Goal: Information Seeking & Learning: Learn about a topic

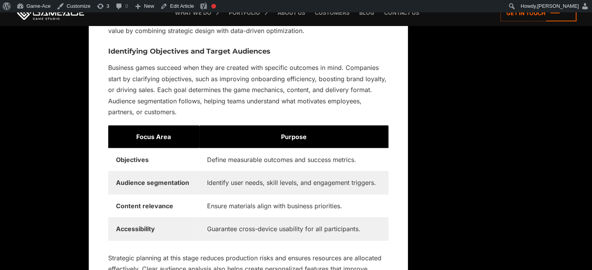
scroll to position [5373, 0]
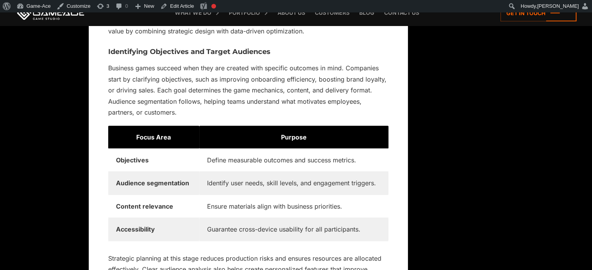
drag, startPoint x: 173, startPoint y: 136, endPoint x: 137, endPoint y: 138, distance: 36.6
drag, startPoint x: 137, startPoint y: 138, endPoint x: 185, endPoint y: 143, distance: 48.5
click at [185, 143] on td "Focus Area" at bounding box center [153, 137] width 91 height 23
click at [181, 140] on td "Focus Area" at bounding box center [153, 137] width 91 height 23
drag, startPoint x: 177, startPoint y: 133, endPoint x: 131, endPoint y: 130, distance: 46.8
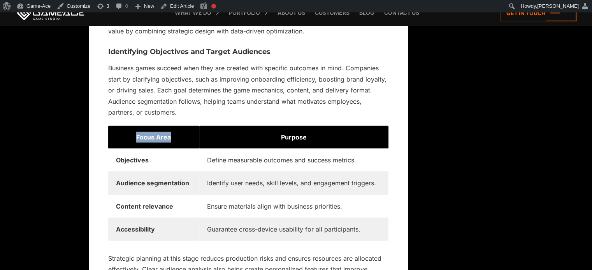
click at [131, 130] on td "Focus Area" at bounding box center [153, 137] width 91 height 23
copy strong "Focus Area"
click at [182, 4] on link "Edit Article" at bounding box center [177, 6] width 40 height 12
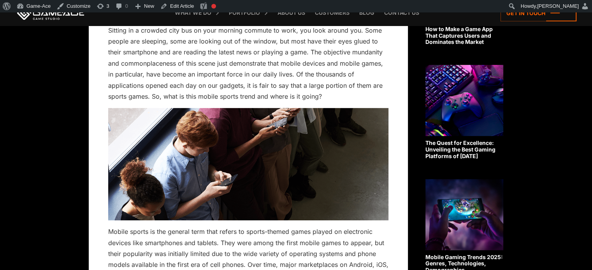
scroll to position [294, 0]
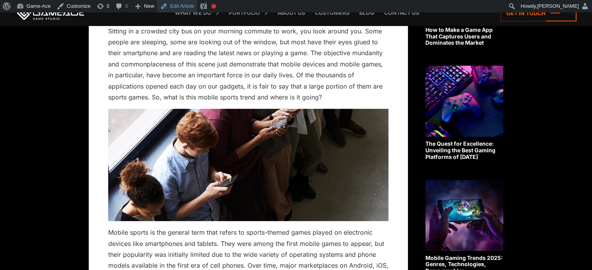
click at [182, 5] on link "Edit Article" at bounding box center [177, 6] width 40 height 12
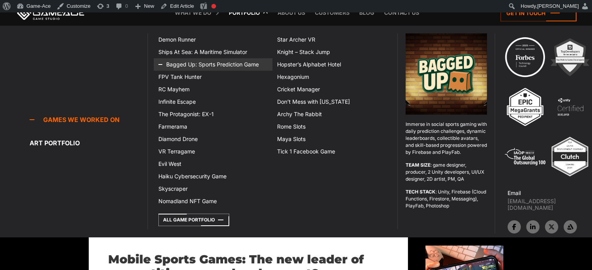
click at [206, 60] on link "Bagged Up: Sports Prediction Game" at bounding box center [213, 64] width 119 height 12
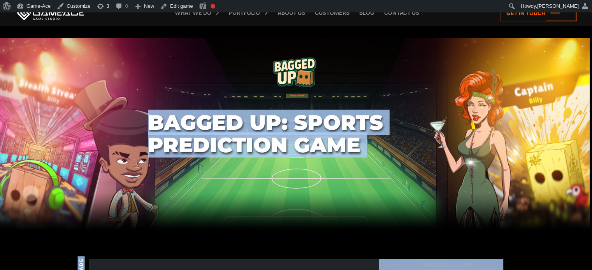
drag, startPoint x: 573, startPoint y: 77, endPoint x: 450, endPoint y: -40, distance: 169.5
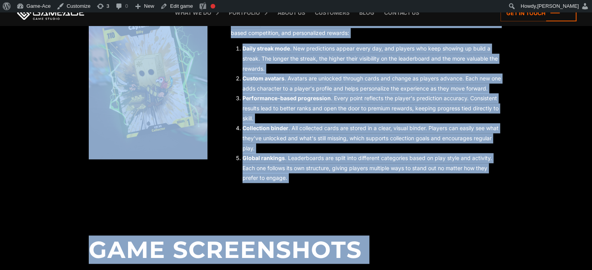
scroll to position [615, 0]
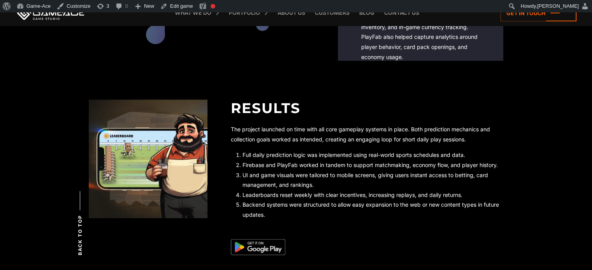
scroll to position [1585, 0]
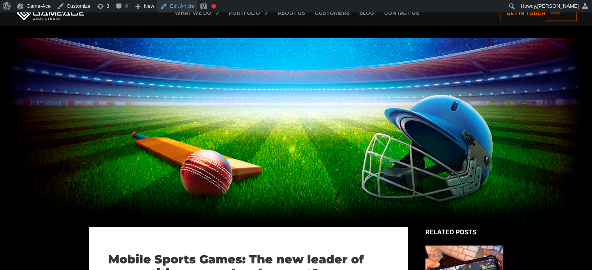
click at [179, 2] on link "Edit Article" at bounding box center [177, 6] width 40 height 12
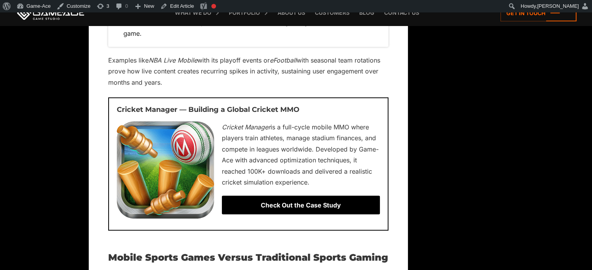
scroll to position [1841, 0]
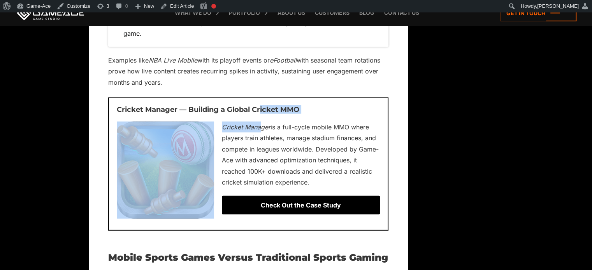
drag, startPoint x: 355, startPoint y: 151, endPoint x: 262, endPoint y: 114, distance: 100.2
click at [262, 114] on div "Cricket Manager — Building a Global Cricket MMO Cricket Manager is a full-cycle…" at bounding box center [248, 164] width 280 height 133
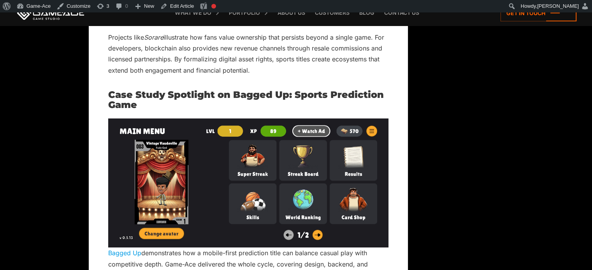
scroll to position [5621, 0]
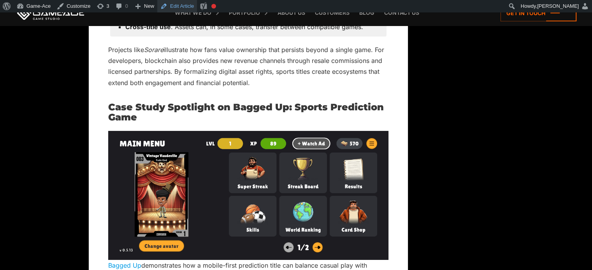
click at [178, 8] on link "Edit Article" at bounding box center [177, 6] width 40 height 12
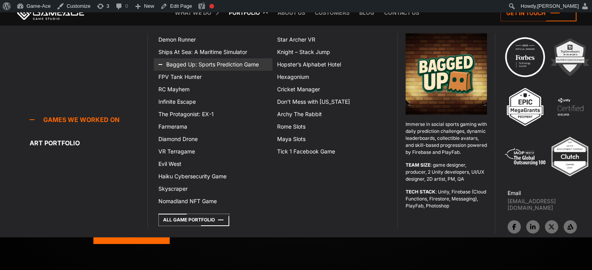
click at [207, 62] on link "Bagged Up: Sports Prediction Game" at bounding box center [213, 64] width 119 height 12
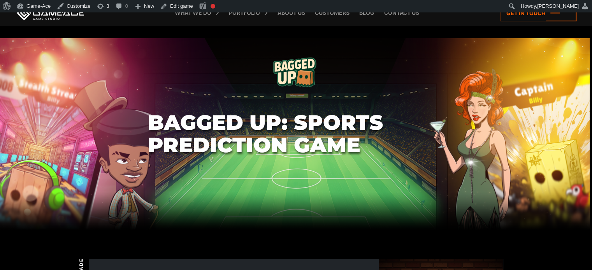
scroll to position [237, 0]
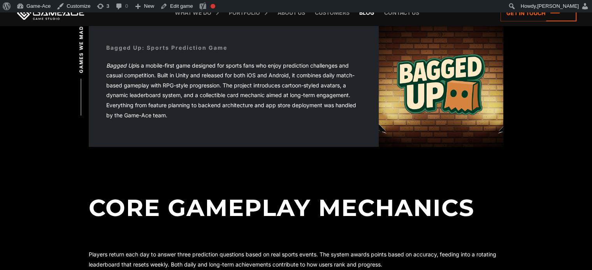
click at [367, 15] on link "Blog" at bounding box center [366, 13] width 23 height 26
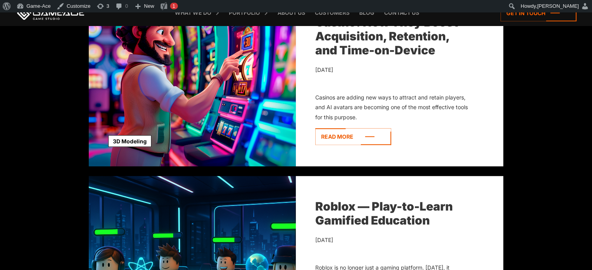
scroll to position [546, 0]
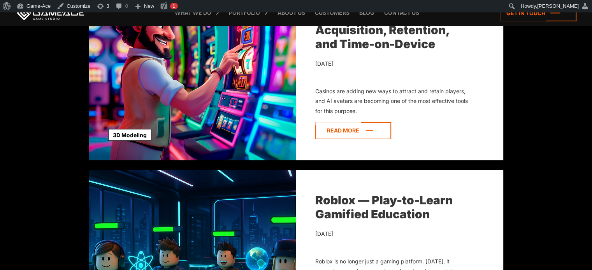
click at [355, 132] on icon at bounding box center [353, 130] width 76 height 17
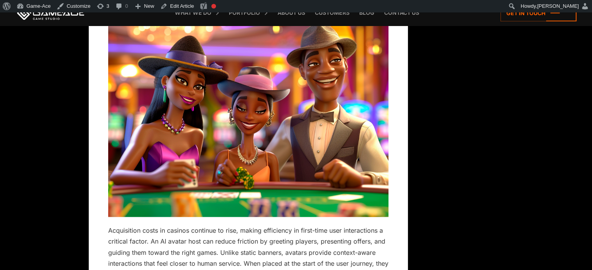
scroll to position [1589, 0]
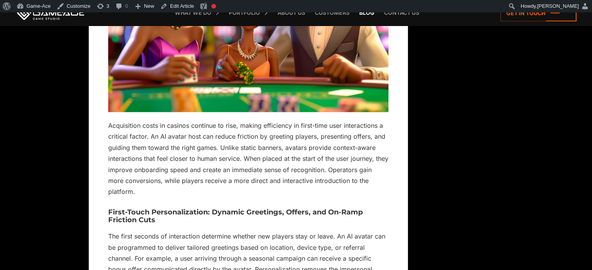
click at [366, 13] on link "Blog" at bounding box center [366, 13] width 23 height 26
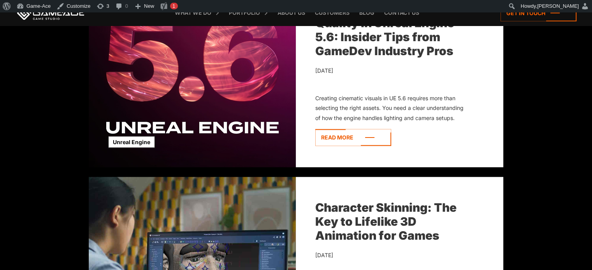
scroll to position [1334, 0]
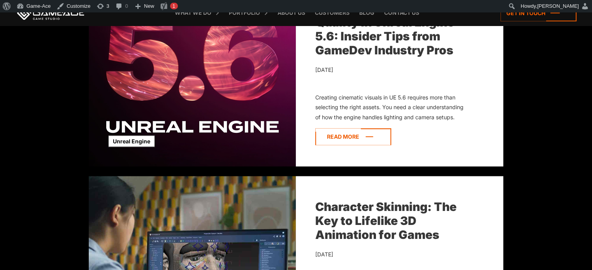
click at [347, 136] on icon at bounding box center [353, 136] width 76 height 17
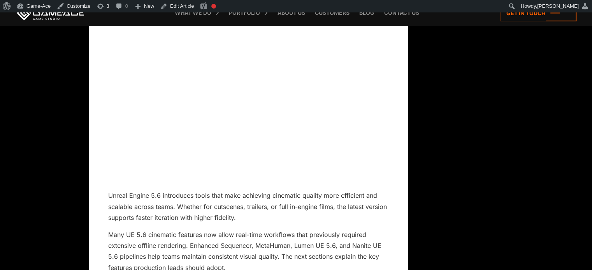
scroll to position [1339, 0]
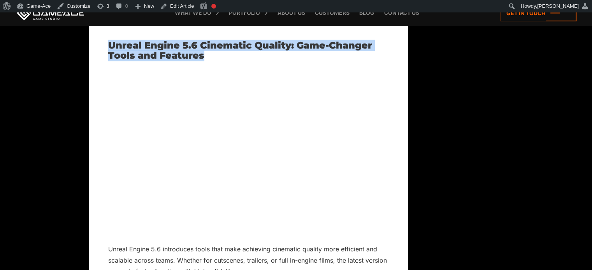
drag, startPoint x: 205, startPoint y: 56, endPoint x: 110, endPoint y: 49, distance: 95.3
click at [110, 49] on h2 "Unreal Engine 5.6 Cinematic Quality: Game-Changer Tools and Features" at bounding box center [248, 50] width 280 height 21
copy h2 "Unreal Engine 5.6 Cinematic Quality: Game-Changer Tools and Features"
click at [181, 7] on link "Edit Article" at bounding box center [177, 6] width 40 height 12
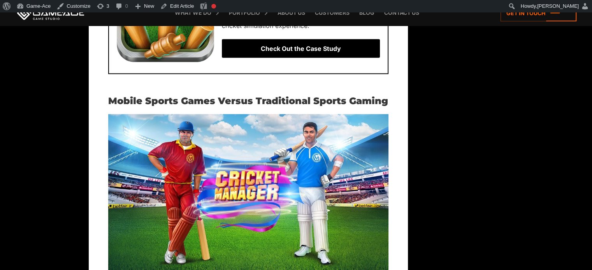
scroll to position [2018, 0]
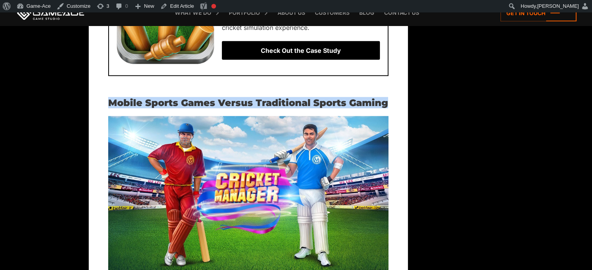
drag, startPoint x: 394, startPoint y: 103, endPoint x: 107, endPoint y: 98, distance: 286.4
copy h2 "Mobile Sports Games Versus Traditional Sports Gaming"
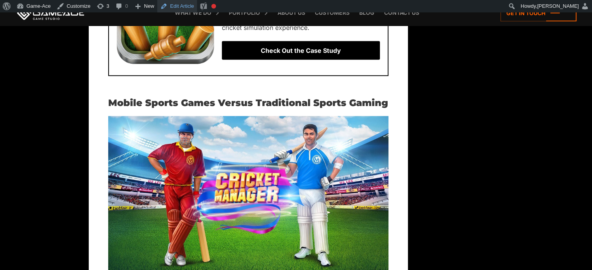
click at [179, 7] on link "Edit Article" at bounding box center [177, 6] width 40 height 12
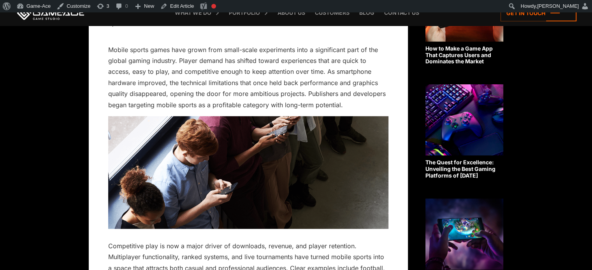
scroll to position [267, 0]
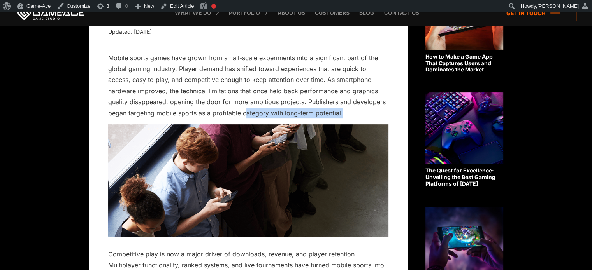
drag, startPoint x: 345, startPoint y: 108, endPoint x: 247, endPoint y: 109, distance: 98.8
click at [247, 109] on p "Mobile sports games have grown from small-scale experiments into a significant …" at bounding box center [248, 86] width 280 height 67
copy p "ategory with long-term potential."
click at [179, 5] on link "Edit Article" at bounding box center [177, 6] width 40 height 12
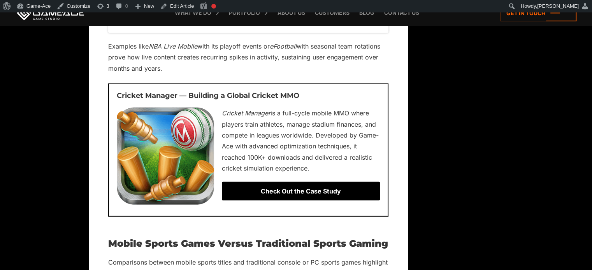
scroll to position [1889, 0]
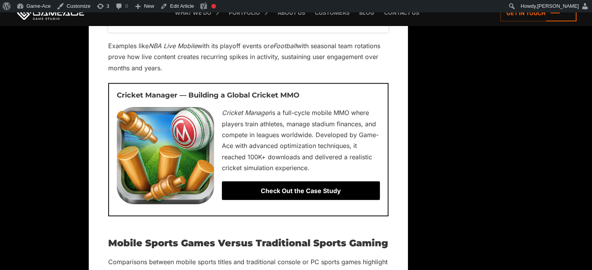
click at [307, 191] on div "Check Out the Case Study" at bounding box center [301, 191] width 158 height 19
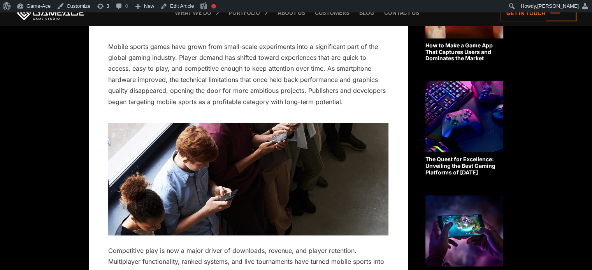
scroll to position [311, 0]
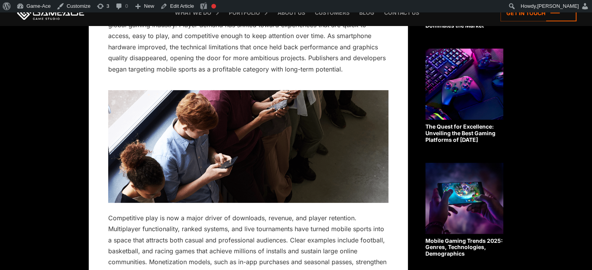
drag, startPoint x: 251, startPoint y: 65, endPoint x: 334, endPoint y: 67, distance: 83.7
drag, startPoint x: 334, startPoint y: 67, endPoint x: 251, endPoint y: 67, distance: 83.3
copy p "egory with long-term potential."
click at [174, 6] on link "Edit Article" at bounding box center [177, 6] width 40 height 12
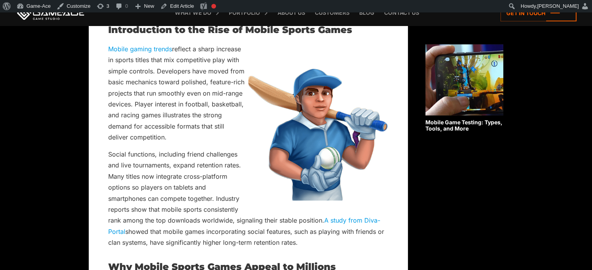
scroll to position [621, 0]
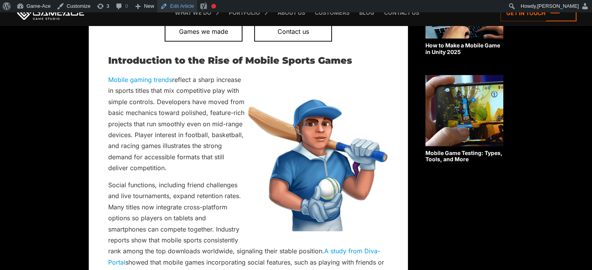
click at [165, 7] on link "Edit Article" at bounding box center [177, 6] width 40 height 12
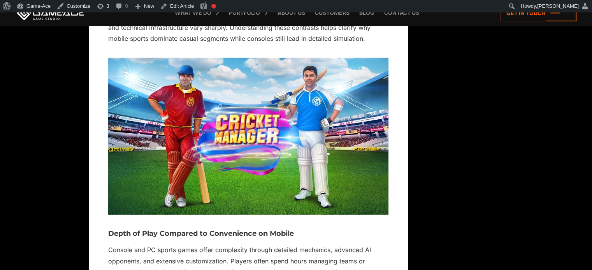
scroll to position [2187, 0]
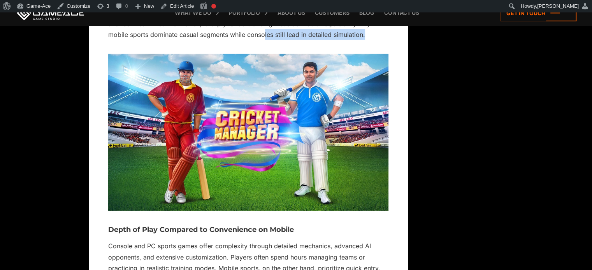
drag, startPoint x: 264, startPoint y: 34, endPoint x: 382, endPoint y: 36, distance: 118.3
click at [382, 36] on p "Professional studios invest in each format differently because revenue, player …" at bounding box center [248, 23] width 280 height 33
copy p "les still lead in detailed simulation."
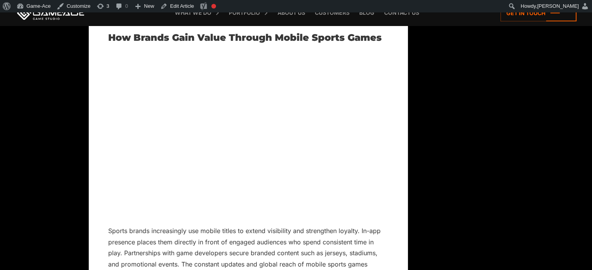
scroll to position [3174, 0]
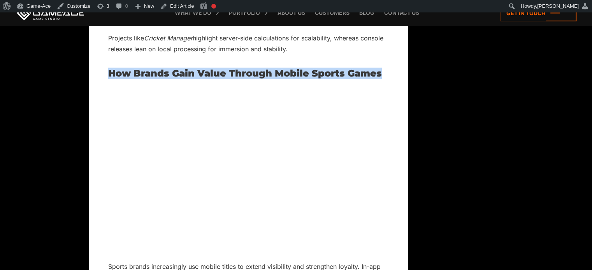
drag, startPoint x: 386, startPoint y: 71, endPoint x: 109, endPoint y: 70, distance: 277.4
click at [109, 70] on h2 "How Brands Gain Value Through Mobile Sports Games" at bounding box center [248, 73] width 280 height 10
copy h2 "How Brands Gain Value Through Mobile Sports Games"
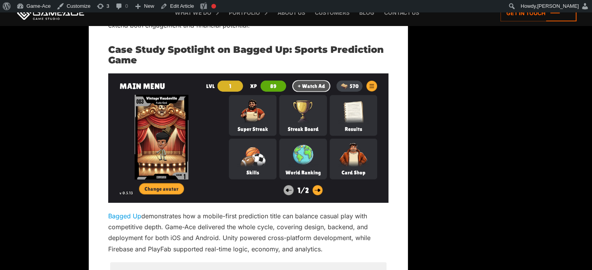
scroll to position [5690, 0]
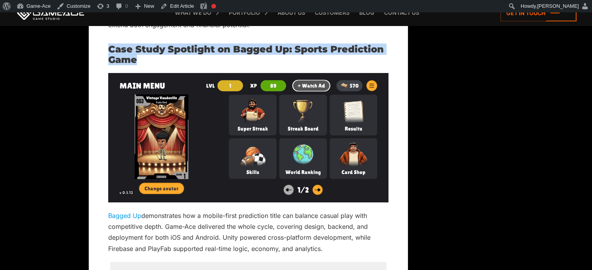
drag, startPoint x: 140, startPoint y: 59, endPoint x: 98, endPoint y: 50, distance: 43.4
copy h2 "Case Study Spotlight on Bagged Up: Sports Prediction Game"
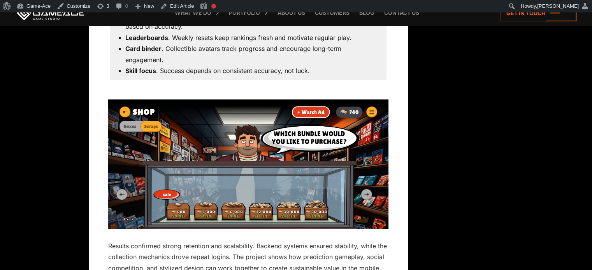
scroll to position [5967, 0]
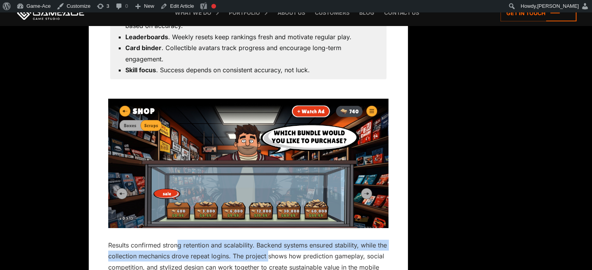
drag, startPoint x: 177, startPoint y: 243, endPoint x: 280, endPoint y: 249, distance: 103.7
click at [280, 249] on p "Results confirmed strong retention and scalability. Backend systems ensured sta…" at bounding box center [248, 262] width 280 height 44
copy p "g retention and scalability. Backend systems ensured stability, while the colle…"
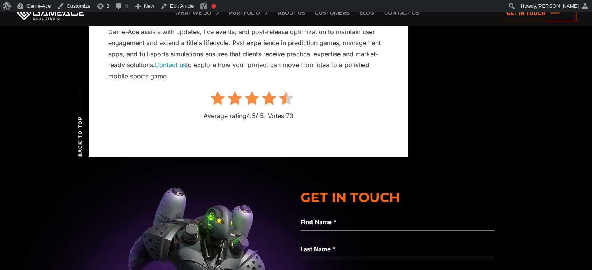
scroll to position [6352, 0]
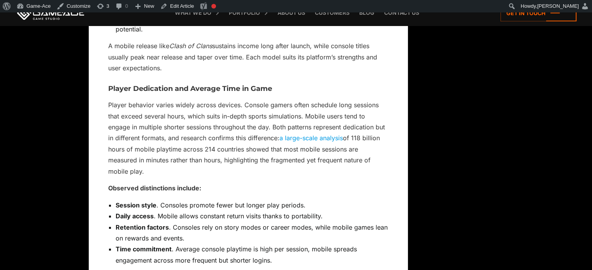
scroll to position [2709, 0]
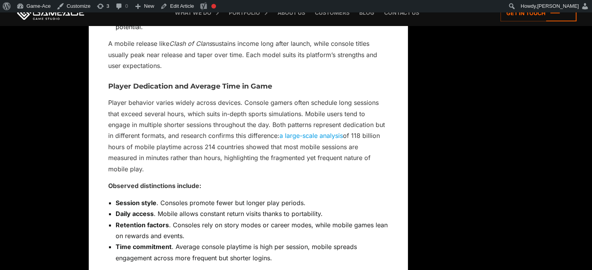
drag, startPoint x: 258, startPoint y: 129, endPoint x: 190, endPoint y: 170, distance: 78.9
click at [190, 170] on p "Player behavior varies widely across devices. Console gamers often schedule lon…" at bounding box center [248, 135] width 280 height 77
drag, startPoint x: 346, startPoint y: 132, endPoint x: 181, endPoint y: 146, distance: 166.3
click at [181, 146] on p "Player behavior varies widely across devices. Console gamers often schedule lon…" at bounding box center [248, 135] width 280 height 77
copy p "of 118 billion hours of mobile playtime"
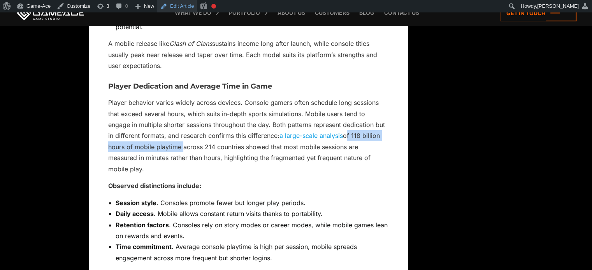
click at [182, 6] on link "Edit Article" at bounding box center [177, 6] width 40 height 12
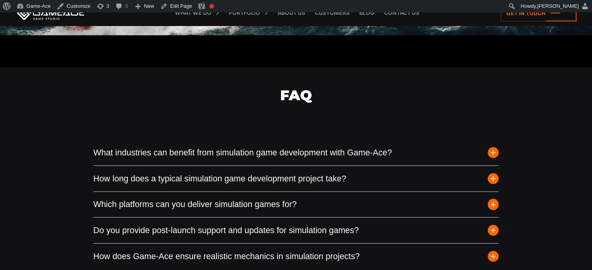
scroll to position [2425, 0]
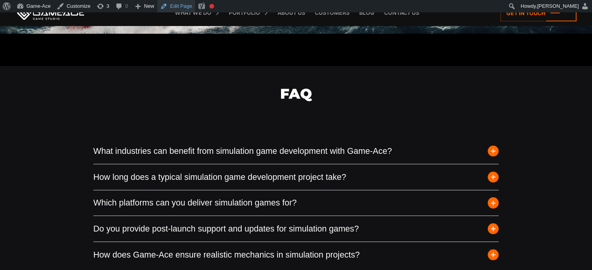
click at [182, 5] on link "Edit Page" at bounding box center [176, 6] width 38 height 12
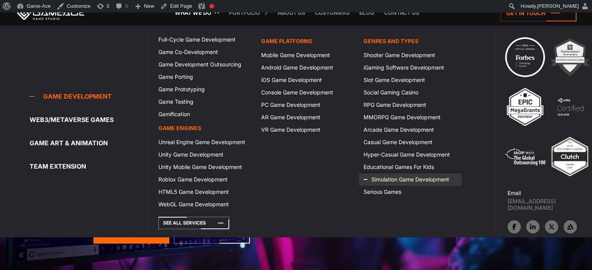
click at [383, 179] on link "Simulation Game Development" at bounding box center [410, 180] width 102 height 12
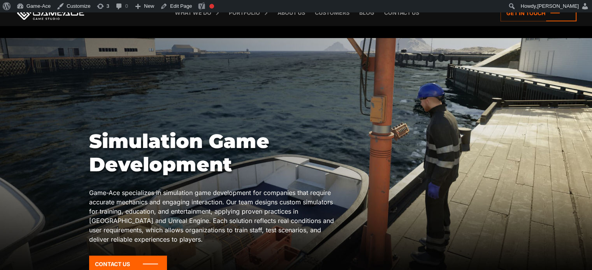
scroll to position [79, 0]
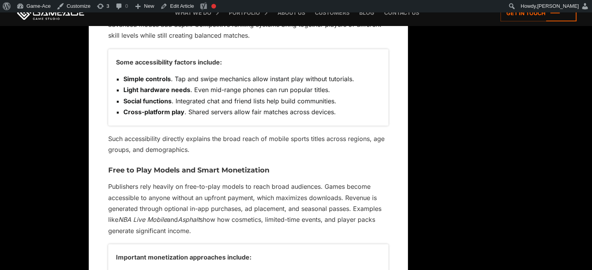
scroll to position [2708, 0]
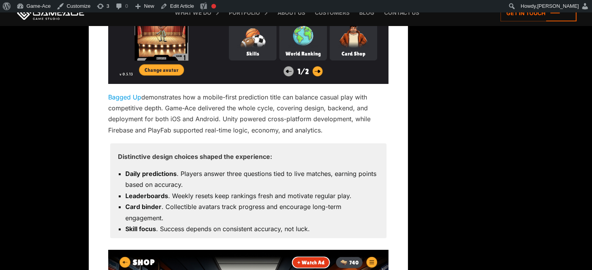
scroll to position [5806, 0]
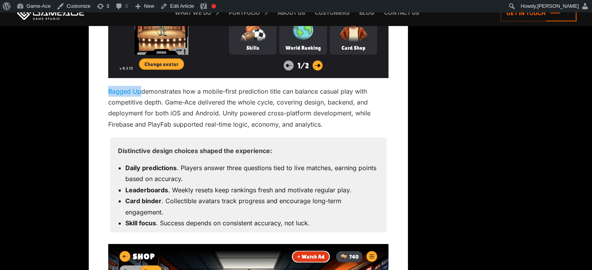
drag, startPoint x: 141, startPoint y: 87, endPoint x: 103, endPoint y: 93, distance: 37.8
copy link "Bagged Up"
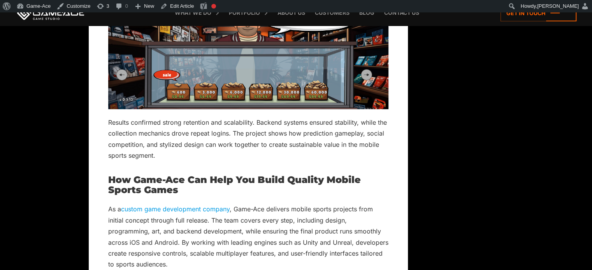
scroll to position [6037, 0]
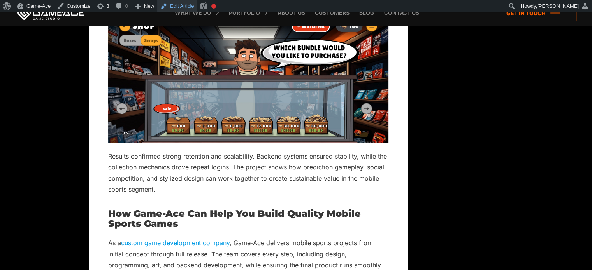
click at [184, 1] on link "Edit Article" at bounding box center [177, 6] width 40 height 12
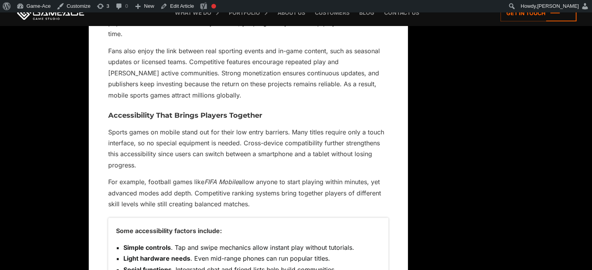
scroll to position [937, 0]
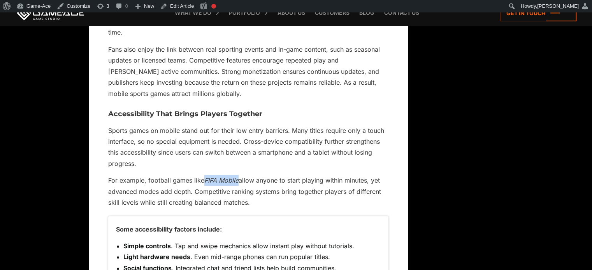
drag, startPoint x: 239, startPoint y: 178, endPoint x: 206, endPoint y: 175, distance: 33.6
click at [206, 175] on p "For example, football games like FIFA Mobile allow anyone to start playing with…" at bounding box center [248, 191] width 280 height 33
copy em "FIFA Mobile"
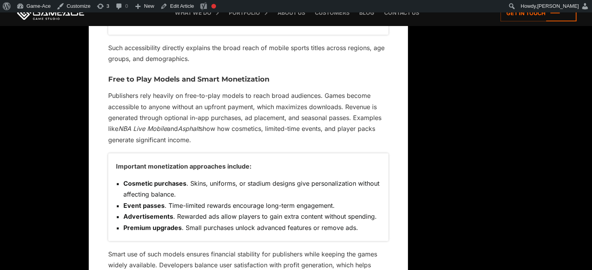
scroll to position [1195, 0]
drag, startPoint x: 167, startPoint y: 128, endPoint x: 134, endPoint y: 126, distance: 32.3
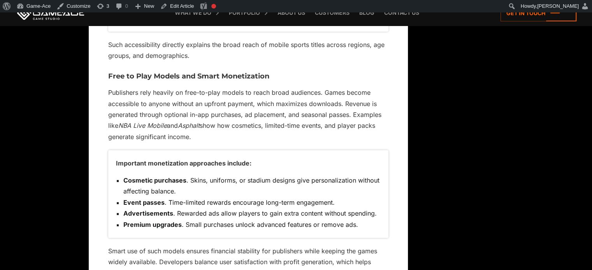
scroll to position [1198, 0]
drag, startPoint x: 120, startPoint y: 125, endPoint x: 169, endPoint y: 120, distance: 49.2
click at [169, 120] on p "Publishers rely heavily on free-to-play models to reach broad audiences. Games …" at bounding box center [248, 114] width 280 height 55
copy em "NBA Live Mobile"
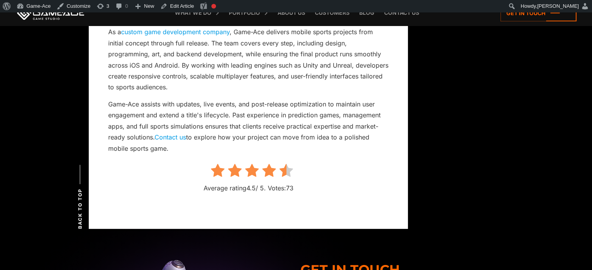
scroll to position [6215, 0]
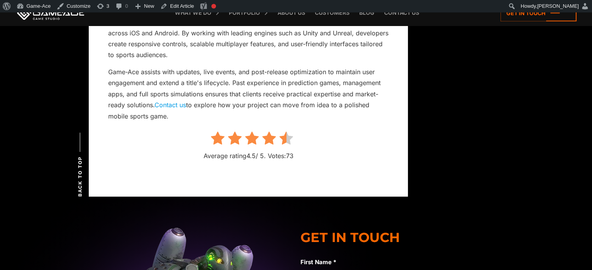
scroll to position [6297, 0]
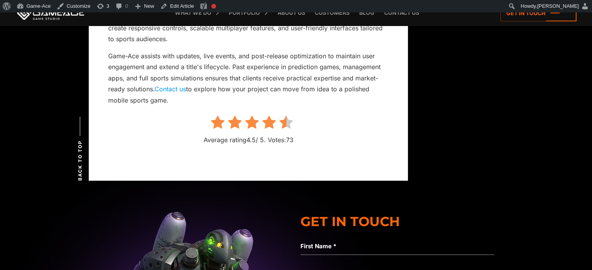
drag, startPoint x: 172, startPoint y: 112, endPoint x: 310, endPoint y: 126, distance: 138.8
drag, startPoint x: 310, startPoint y: 126, endPoint x: 188, endPoint y: 120, distance: 121.5
click at [188, 120] on ul at bounding box center [248, 124] width 280 height 17
click at [176, 6] on link "Edit Article" at bounding box center [177, 6] width 40 height 12
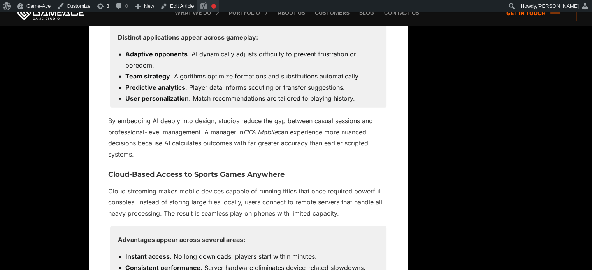
scroll to position [5143, 0]
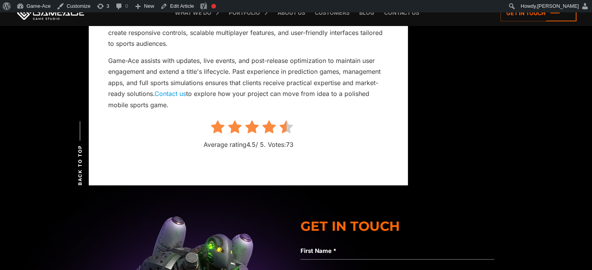
scroll to position [6291, 0]
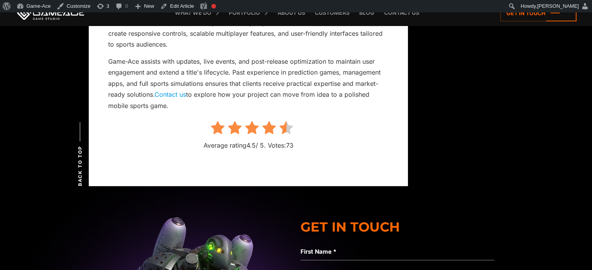
click at [290, 126] on icon at bounding box center [286, 128] width 14 height 14
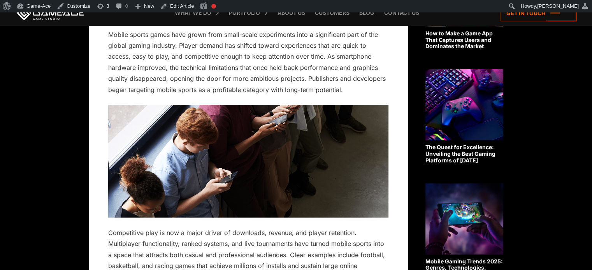
scroll to position [291, 0]
